Goal: Information Seeking & Learning: Learn about a topic

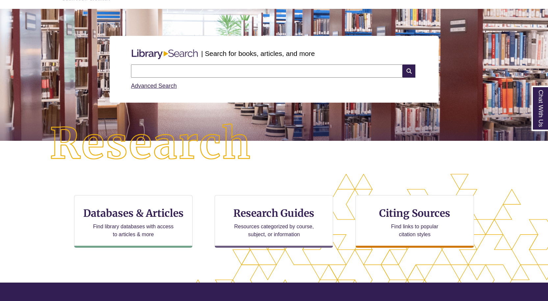
scroll to position [66, 0]
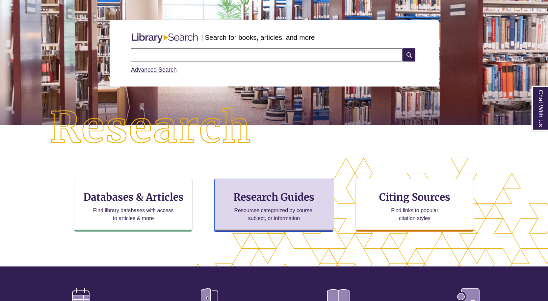
click at [267, 193] on h3 "Research Guides" at bounding box center [273, 197] width 107 height 13
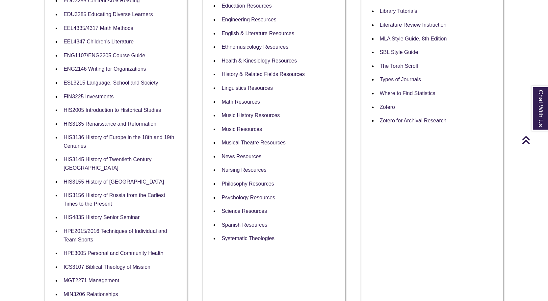
scroll to position [362, 0]
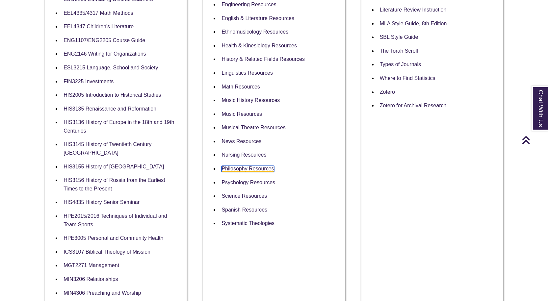
click at [245, 166] on link "Philosophy Resources" at bounding box center [248, 169] width 52 height 6
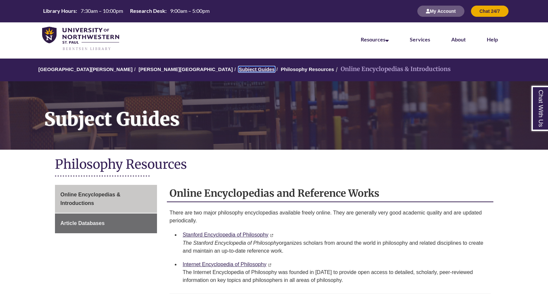
click at [239, 68] on link "Subject Guides" at bounding box center [257, 70] width 36 height 6
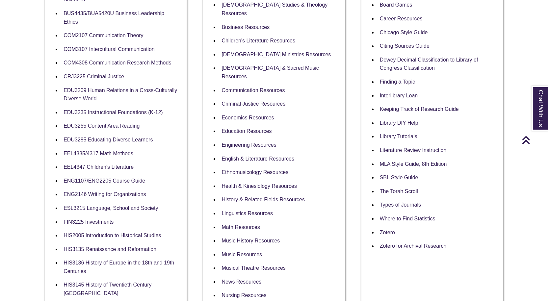
scroll to position [296, 0]
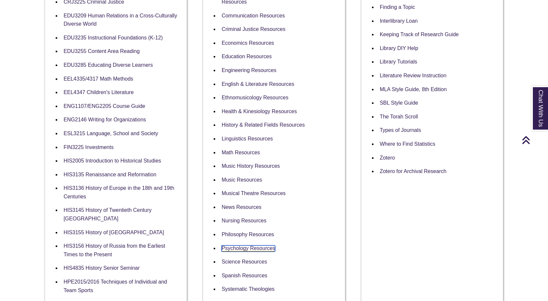
click at [236, 246] on link "Psychology Resources" at bounding box center [249, 249] width 54 height 6
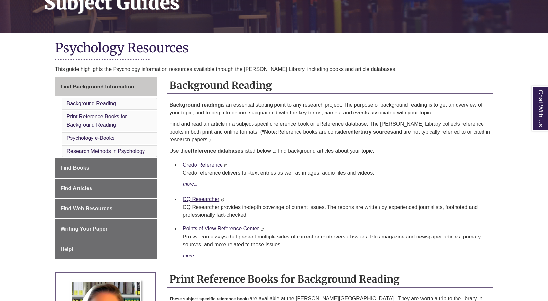
scroll to position [198, 0]
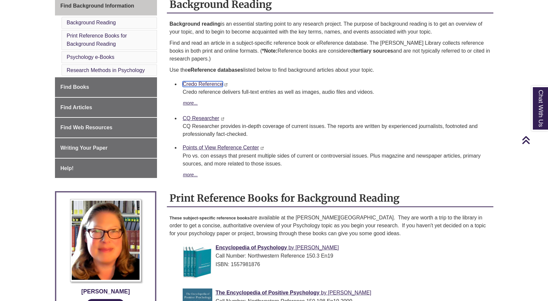
click at [199, 86] on link "Credo Reference" at bounding box center [203, 84] width 40 height 6
